Goal: Information Seeking & Learning: Check status

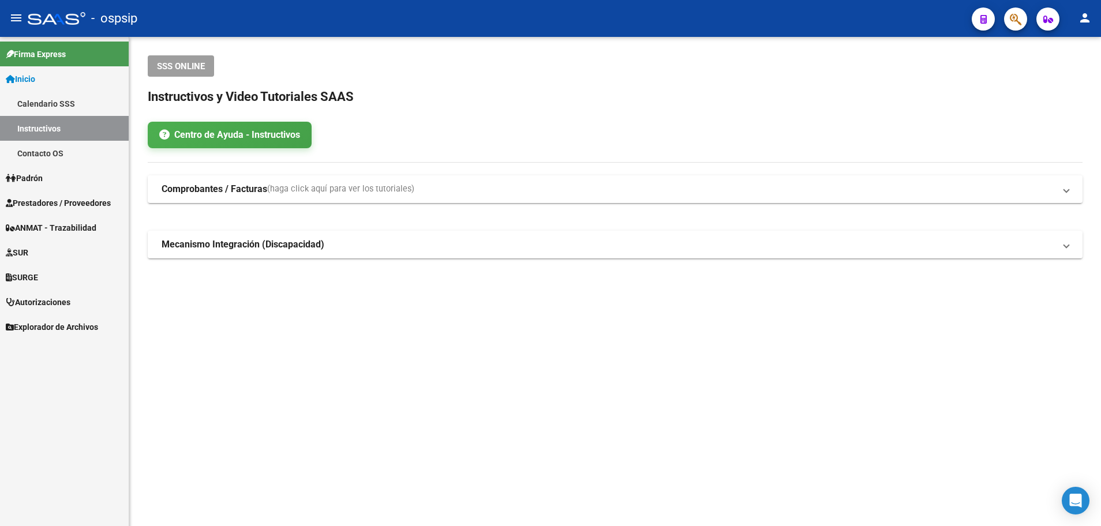
click at [78, 198] on span "Prestadores / Proveedores" at bounding box center [58, 203] width 105 height 13
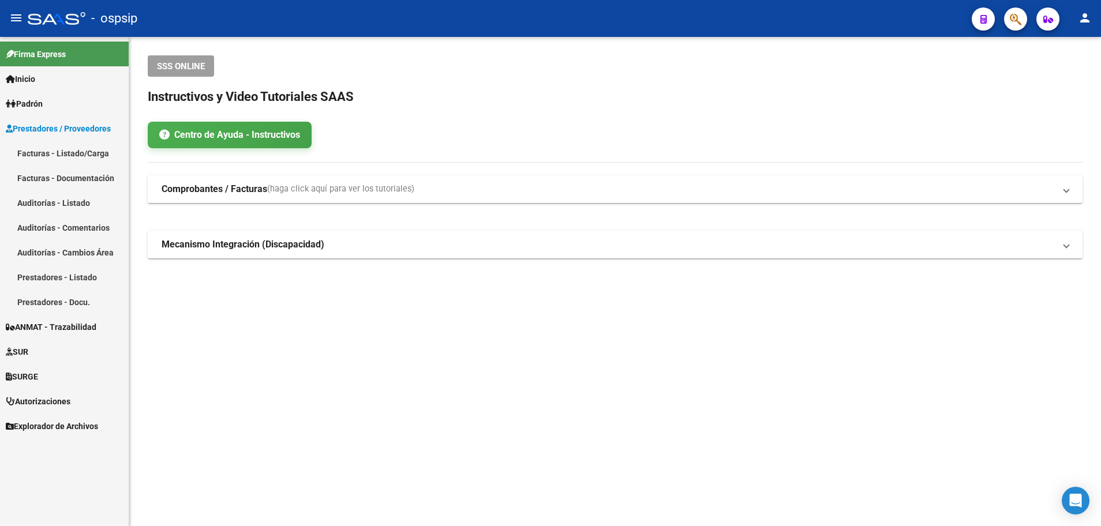
click at [68, 155] on link "Facturas - Listado/Carga" at bounding box center [64, 153] width 129 height 25
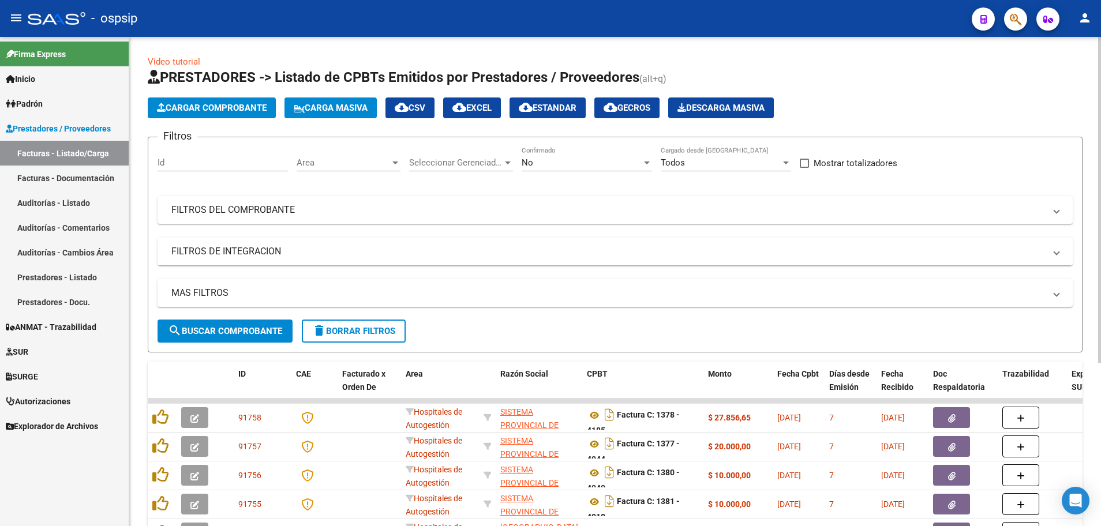
click at [394, 165] on div at bounding box center [395, 162] width 10 height 9
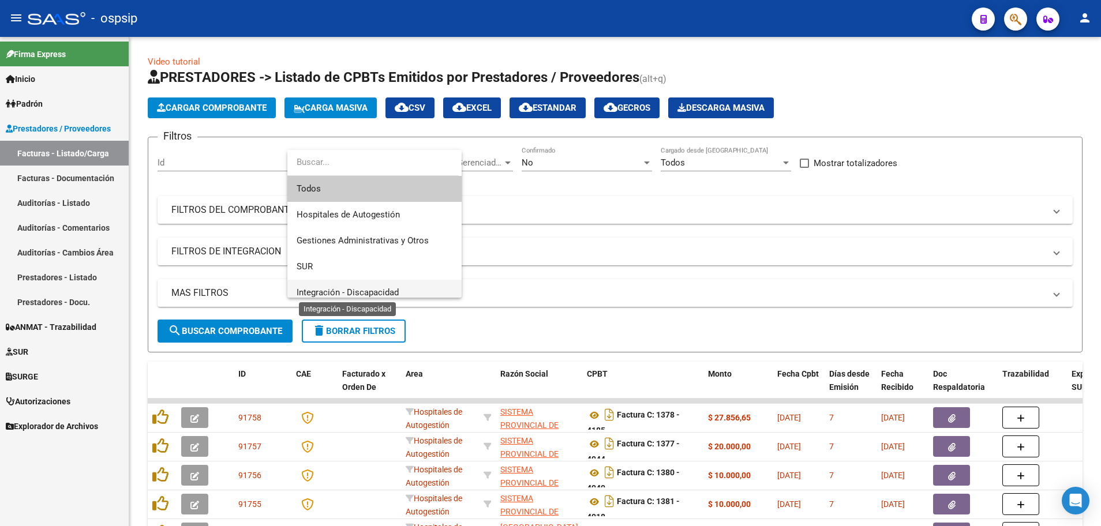
click at [373, 290] on span "Integración - Discapacidad" at bounding box center [348, 292] width 102 height 10
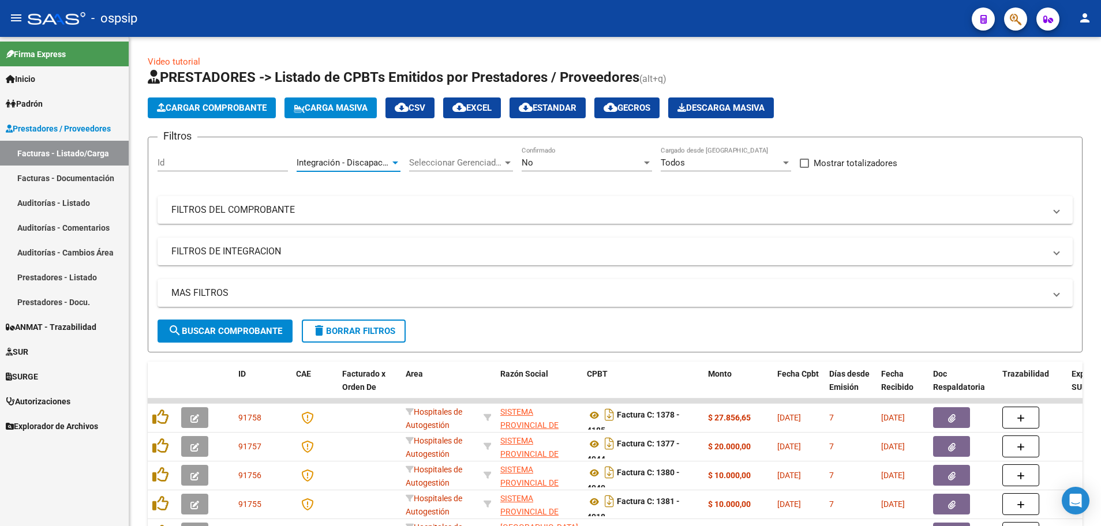
scroll to position [8, 0]
click at [643, 159] on div at bounding box center [647, 162] width 10 height 9
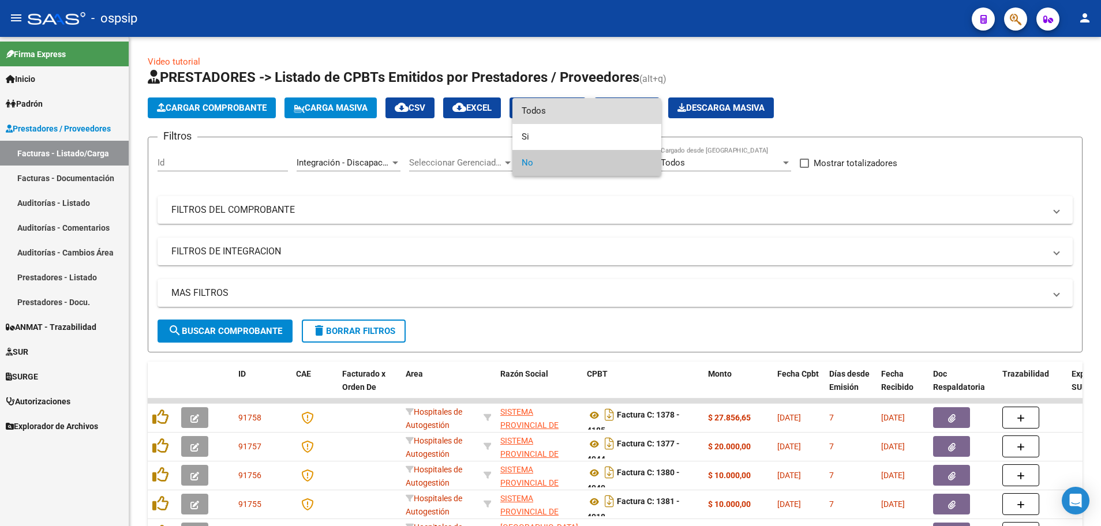
click at [634, 110] on span "Todos" at bounding box center [587, 111] width 130 height 26
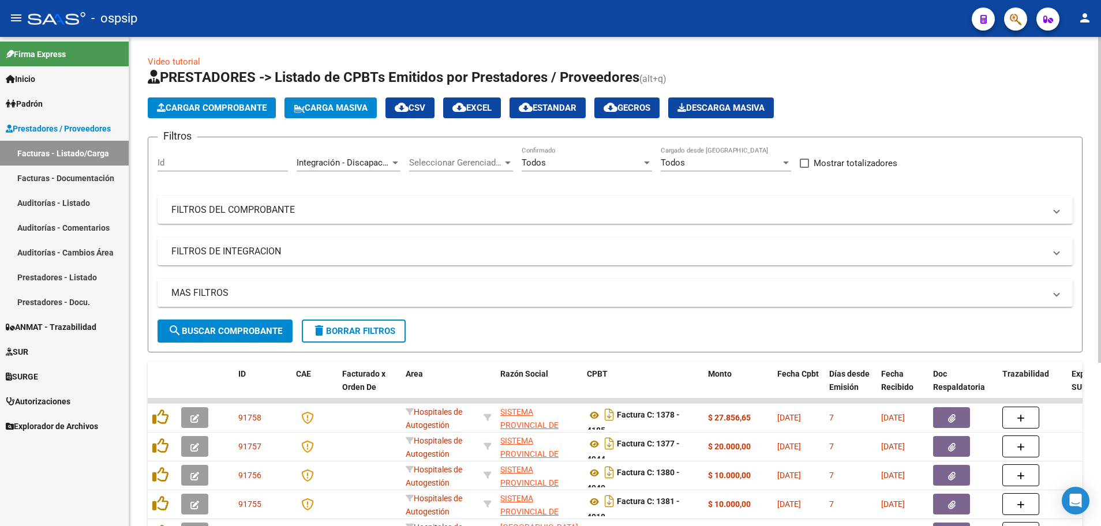
click at [208, 294] on mat-panel-title "MAS FILTROS" at bounding box center [608, 293] width 874 height 13
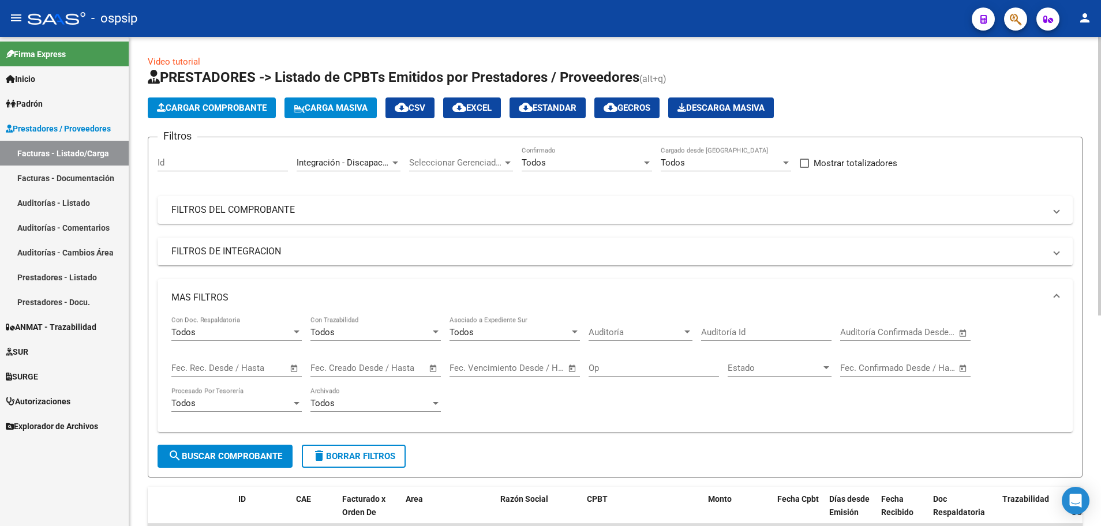
click at [295, 368] on span "Open calendar" at bounding box center [295, 369] width 28 height 28
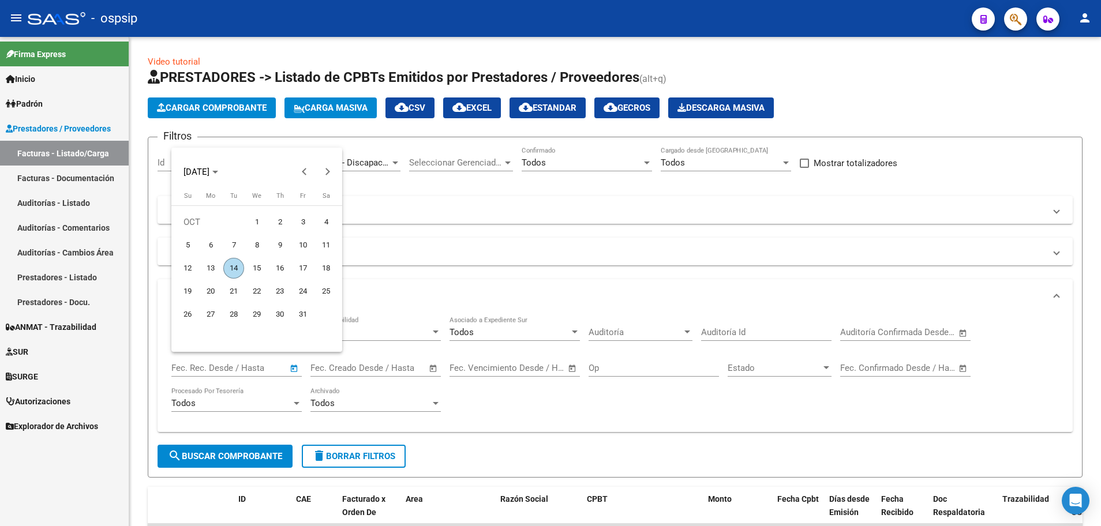
click at [208, 263] on span "13" at bounding box center [210, 268] width 21 height 21
type input "[DATE]"
click at [208, 263] on span "13" at bounding box center [210, 268] width 21 height 21
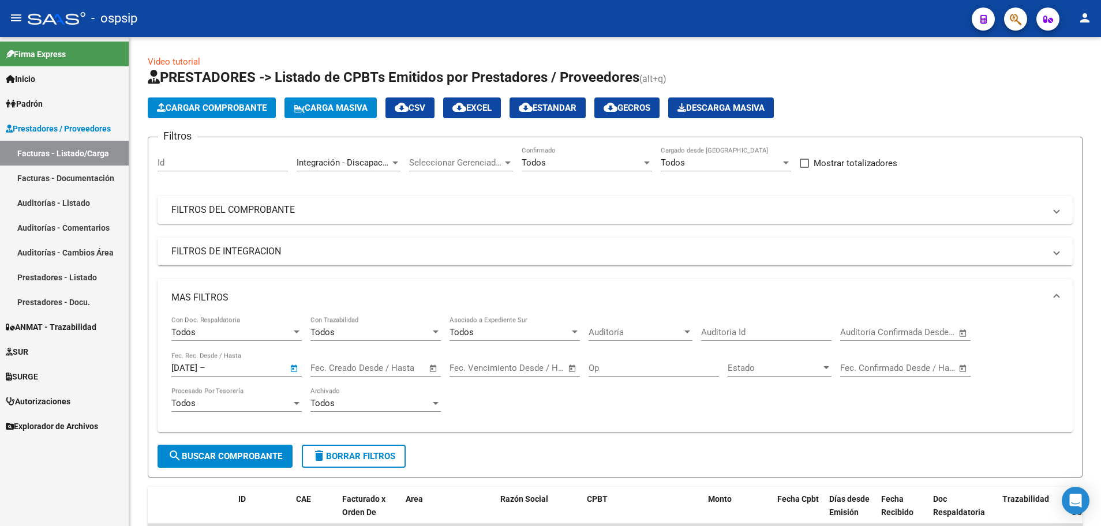
type input "[DATE]"
click at [241, 458] on span "search Buscar Comprobante" at bounding box center [225, 456] width 114 height 10
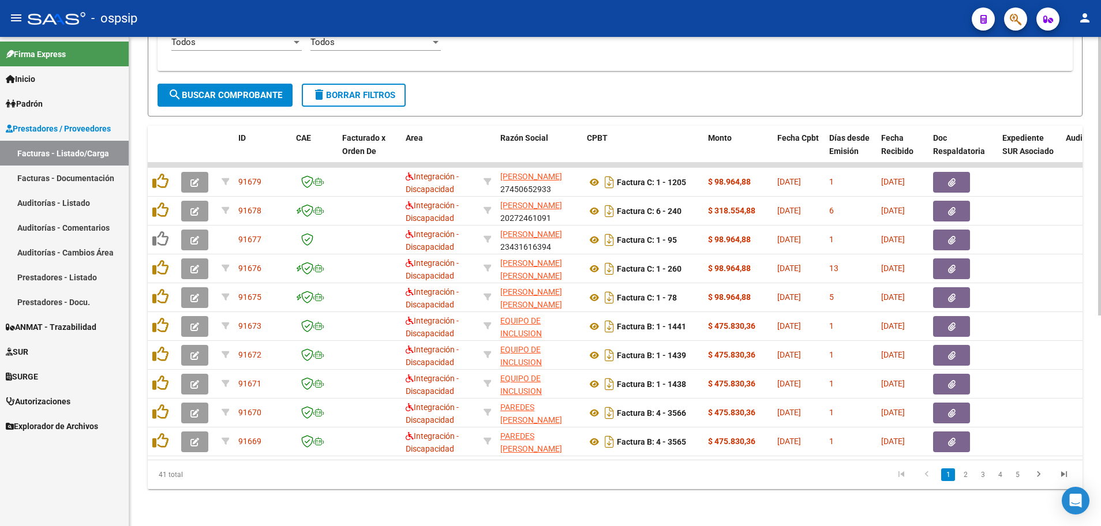
scroll to position [370, 0]
click at [966, 476] on link "2" at bounding box center [966, 475] width 14 height 13
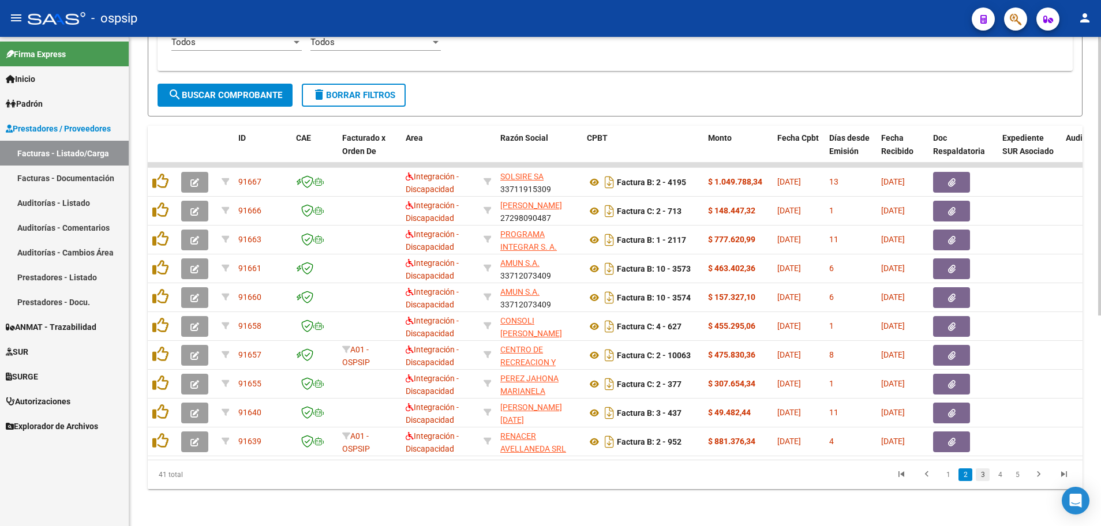
click at [981, 476] on link "3" at bounding box center [983, 475] width 14 height 13
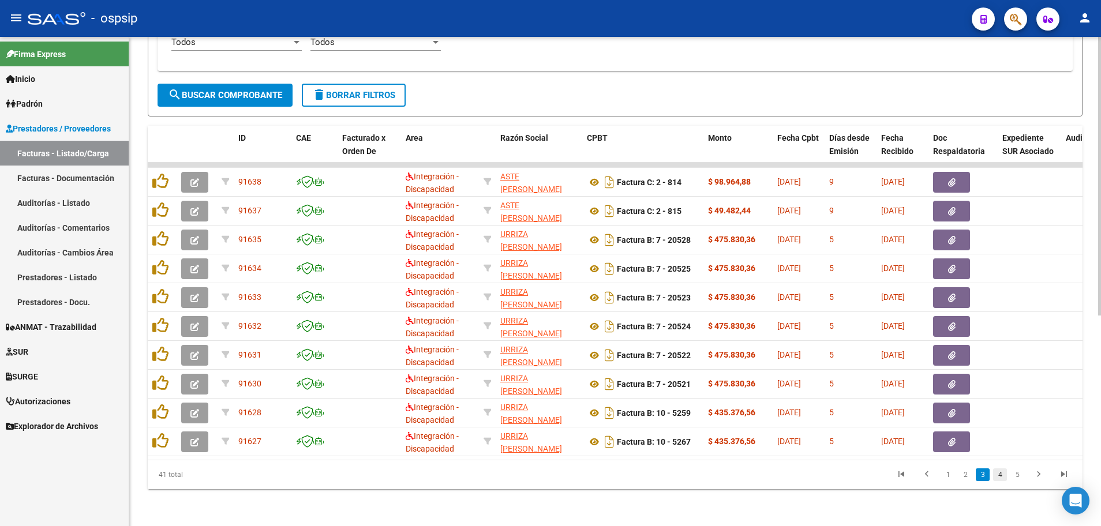
click at [999, 474] on link "4" at bounding box center [1000, 475] width 14 height 13
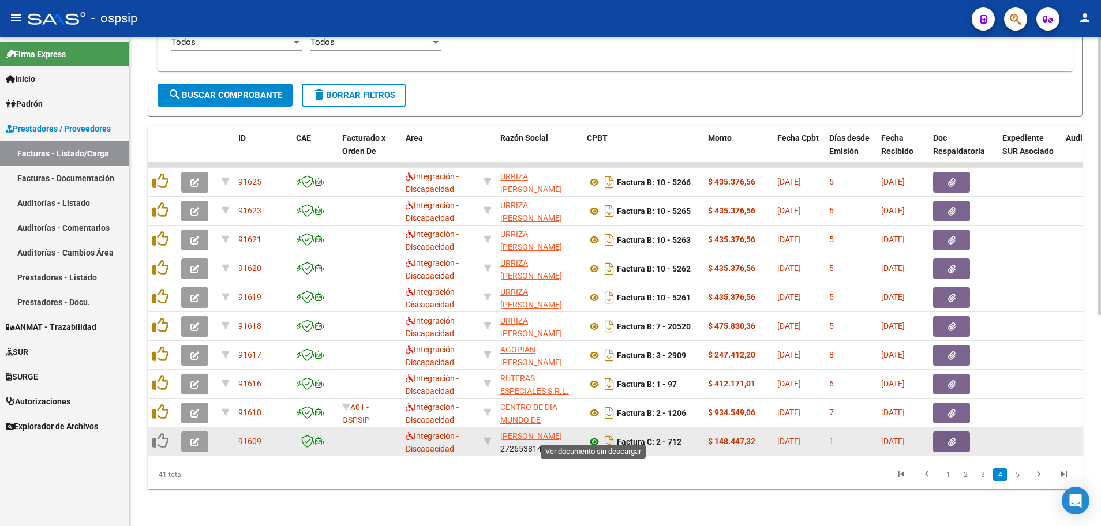
click at [592, 435] on icon at bounding box center [594, 442] width 15 height 14
